Goal: Check status

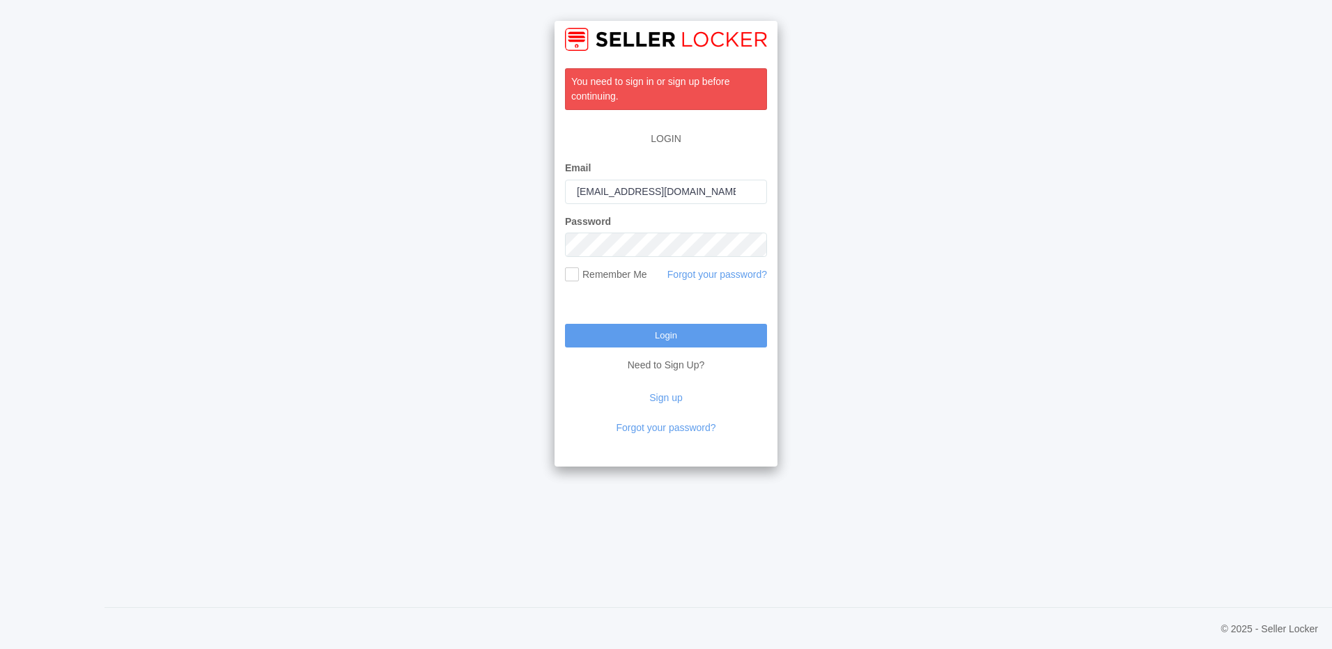
click at [605, 192] on input "jkrembold@restonlloyd.com" at bounding box center [666, 192] width 202 height 24
drag, startPoint x: 716, startPoint y: 192, endPoint x: 823, endPoint y: 261, distance: 127.5
click at [279, 224] on div "You need to sign in or sign up before continuing. LOGIN Email jkrembold@restonl…" at bounding box center [666, 324] width 1332 height 649
drag, startPoint x: 699, startPoint y: 191, endPoint x: 390, endPoint y: 242, distance: 312.7
click at [390, 242] on div "You need to sign in or sign up before continuing. LOGIN Email kabolle@restonllo…" at bounding box center [666, 324] width 1332 height 649
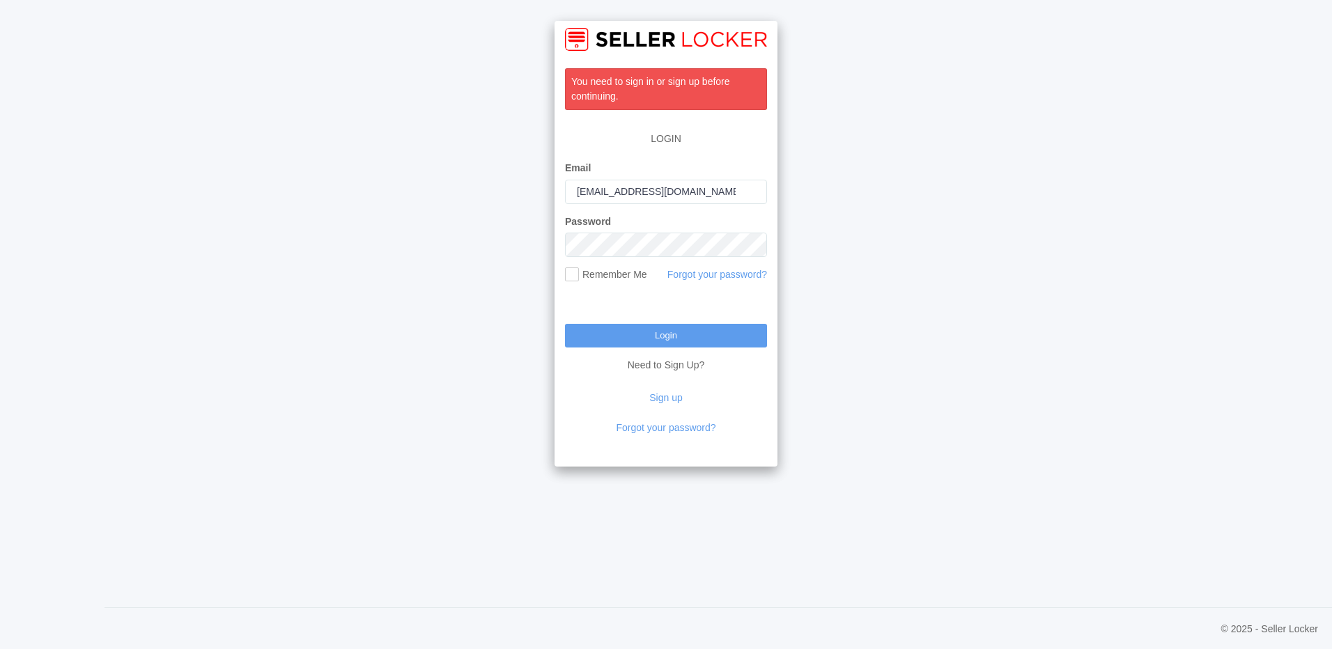
click at [493, 260] on div "You need to sign in or sign up before continuing. LOGIN Email kabolle@restonllo…" at bounding box center [666, 324] width 1332 height 649
type input "jkrembold@restonlloyd.com"
click at [685, 329] on input "Login" at bounding box center [666, 336] width 202 height 24
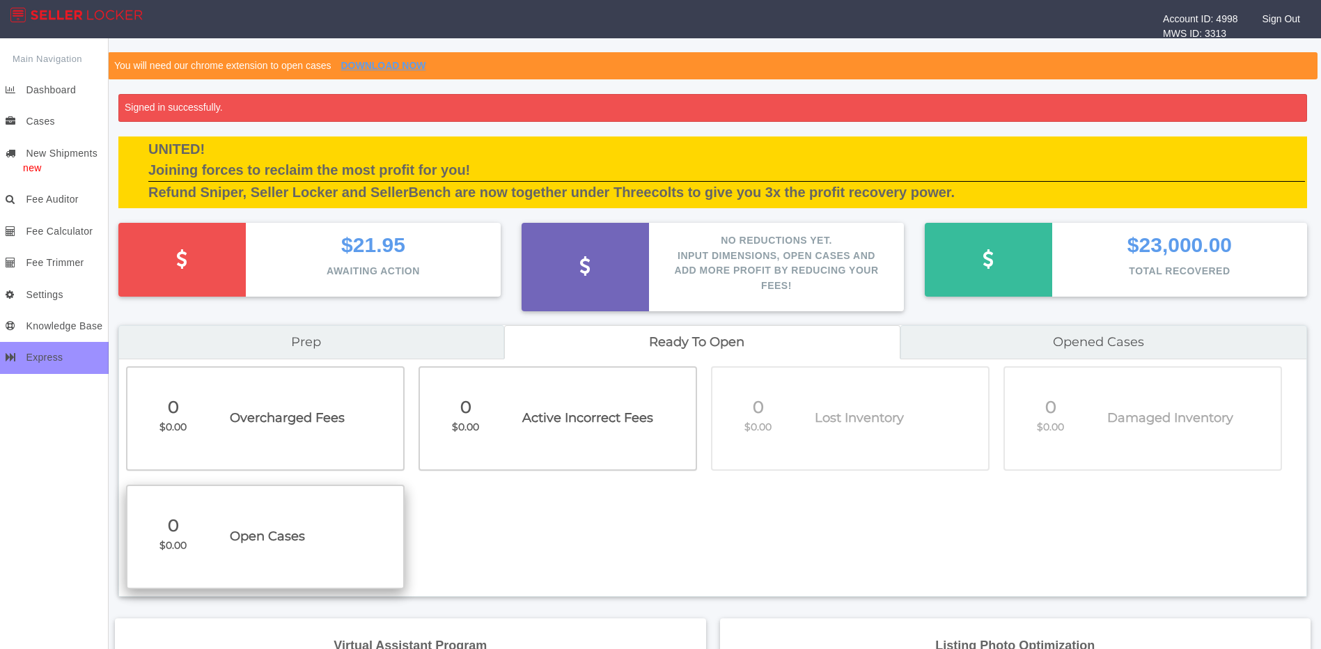
click at [279, 531] on span "Open Cases" at bounding box center [311, 537] width 163 height 20
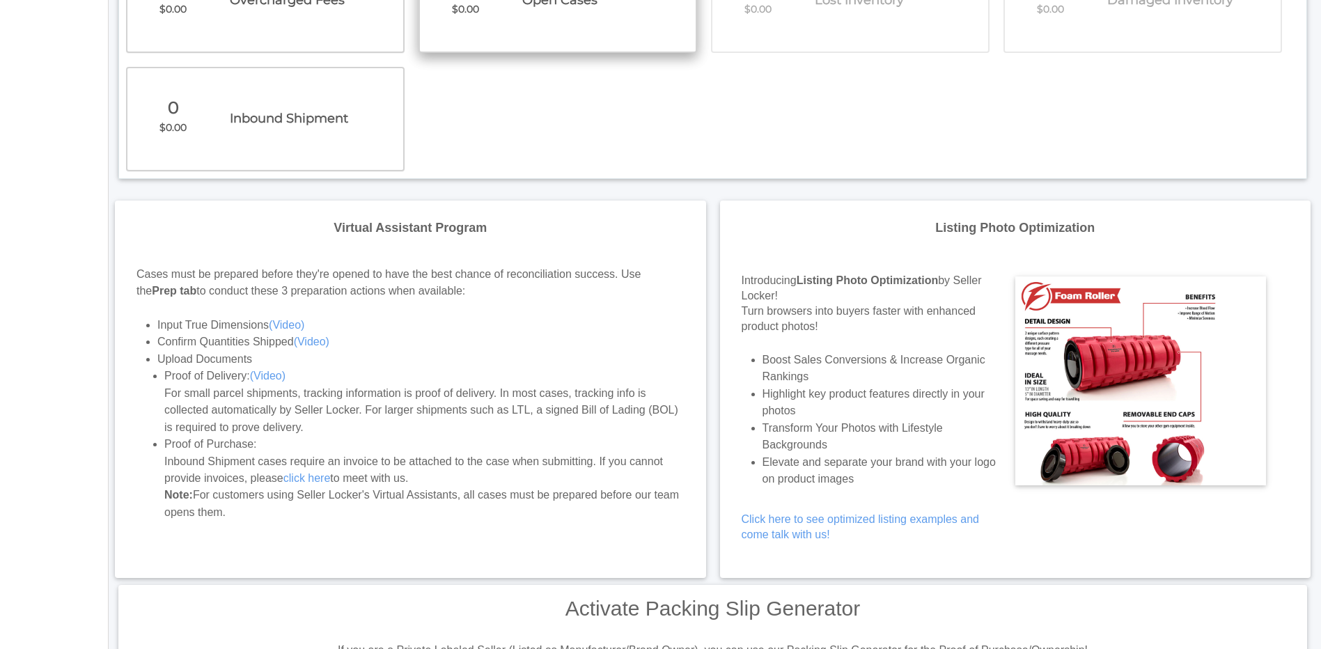
scroll to position [70, 0]
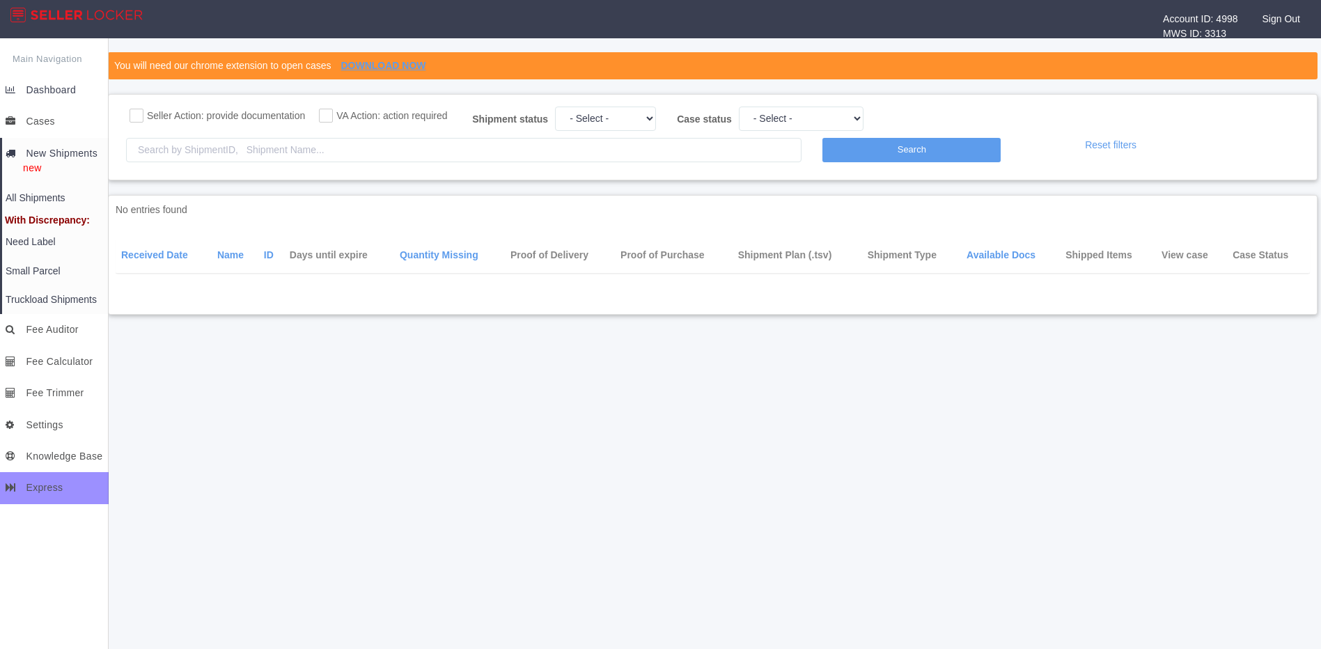
click at [47, 84] on link "Dashboard" at bounding box center [55, 90] width 107 height 31
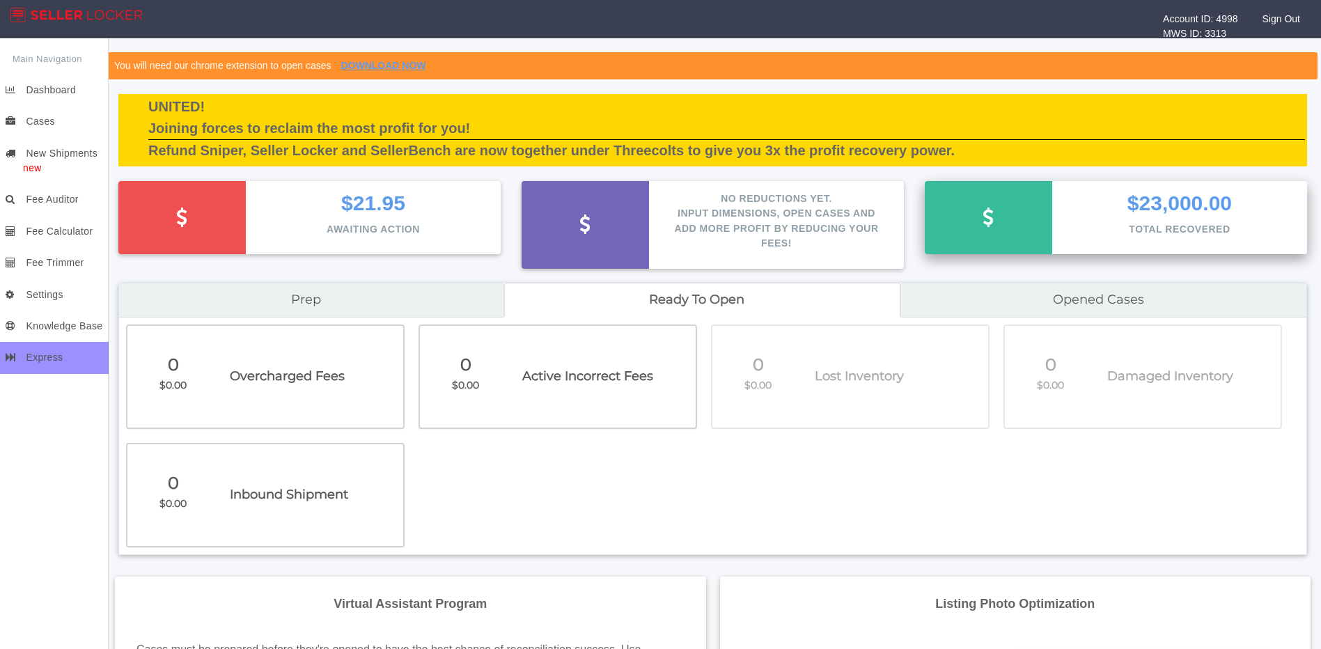
click at [1141, 227] on p "Total Recovered" at bounding box center [1179, 229] width 213 height 15
